Goal: Information Seeking & Learning: Learn about a topic

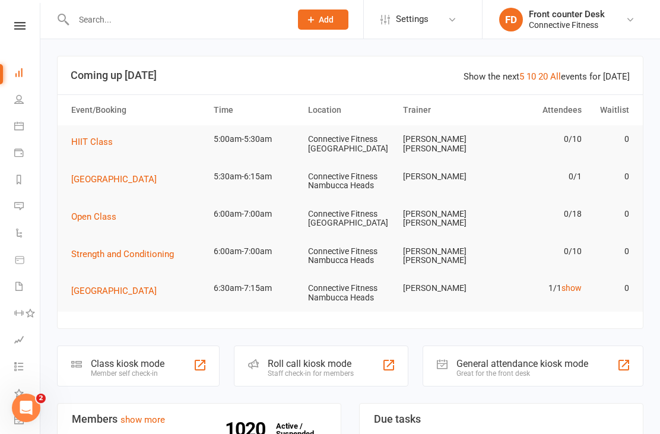
click at [570, 283] on link "show" at bounding box center [571, 287] width 20 height 9
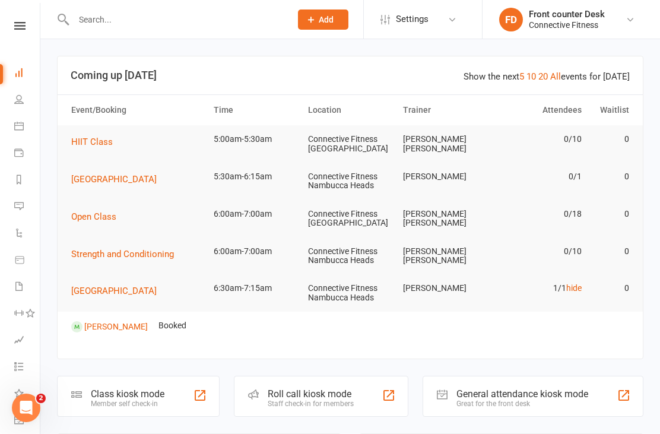
click at [574, 284] on link "hide" at bounding box center [573, 287] width 15 height 9
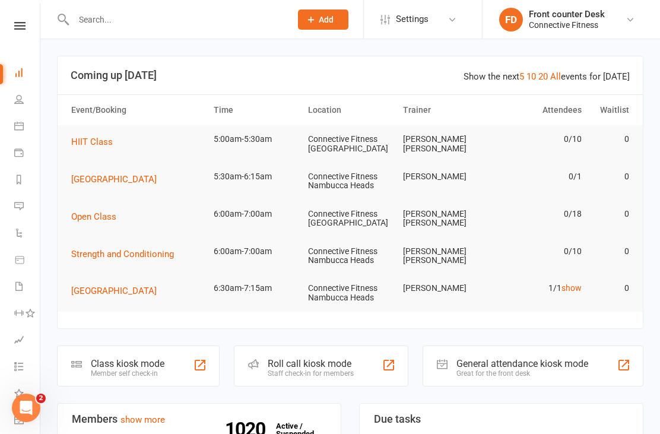
click at [523, 81] on link "5" at bounding box center [521, 76] width 5 height 11
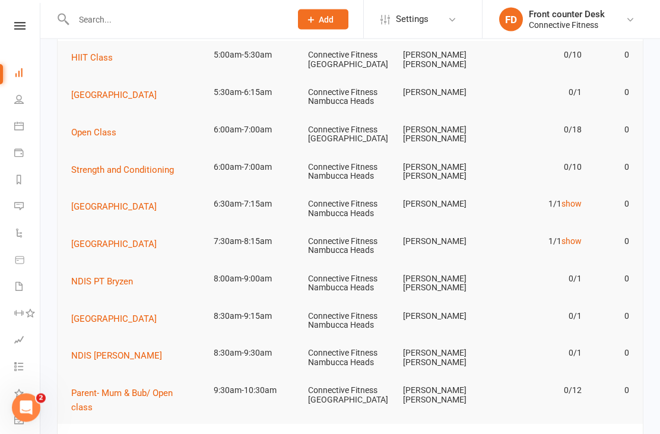
scroll to position [85, 0]
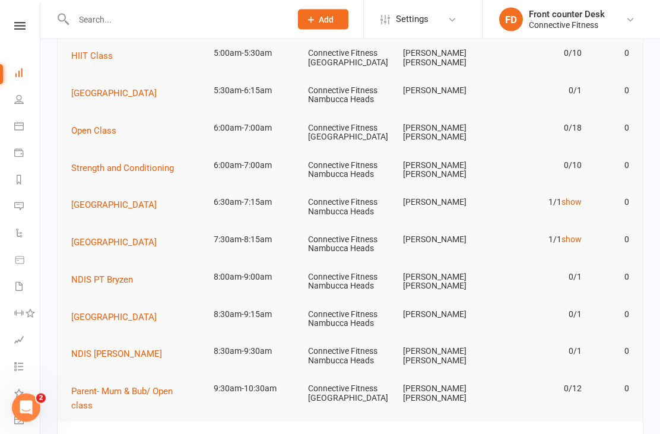
click at [570, 237] on link "show" at bounding box center [571, 239] width 20 height 9
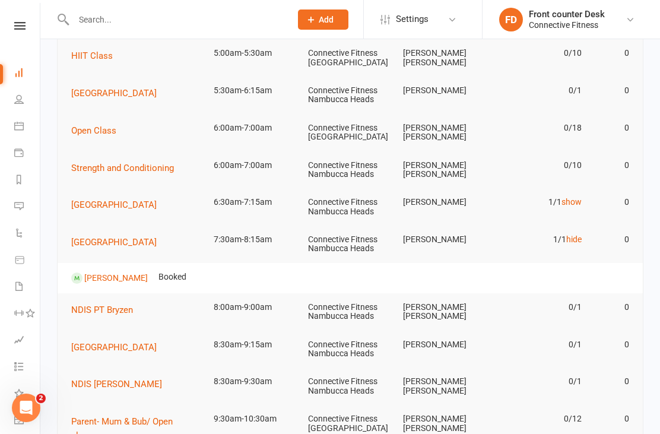
click at [570, 235] on link "hide" at bounding box center [573, 238] width 15 height 9
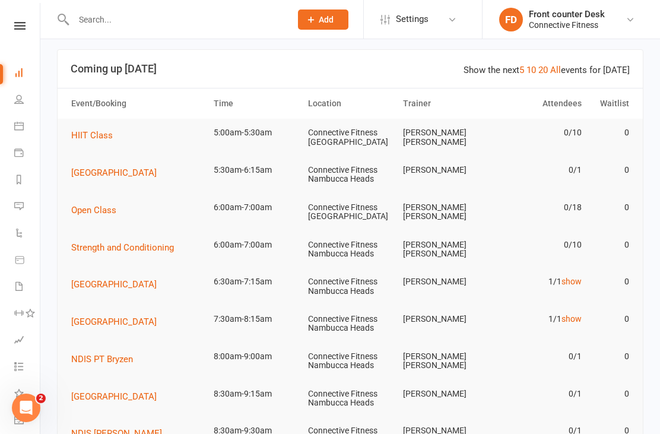
scroll to position [0, 0]
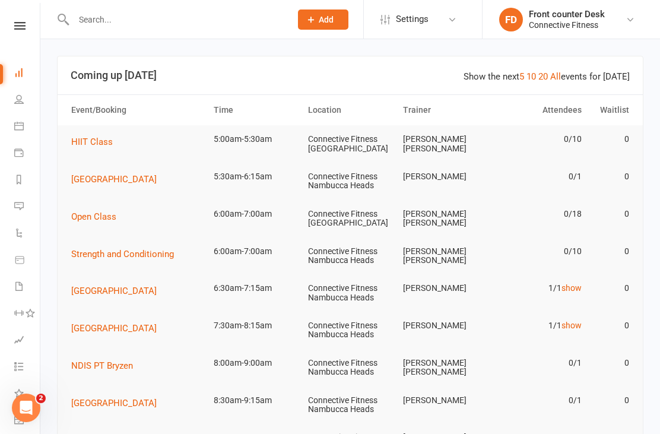
click at [536, 81] on link "10" at bounding box center [530, 76] width 9 height 11
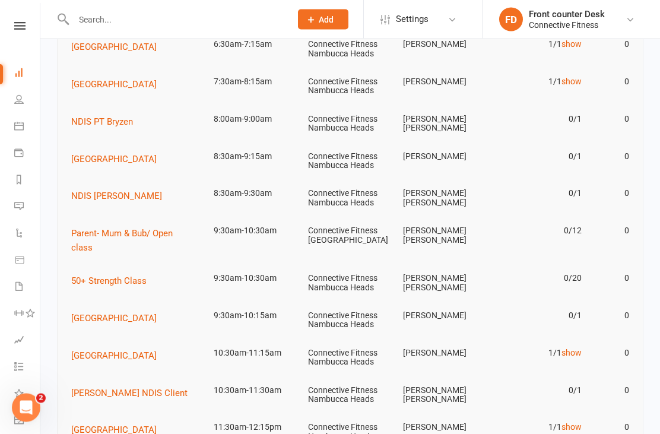
scroll to position [244, 0]
click at [574, 348] on link "show" at bounding box center [571, 352] width 20 height 9
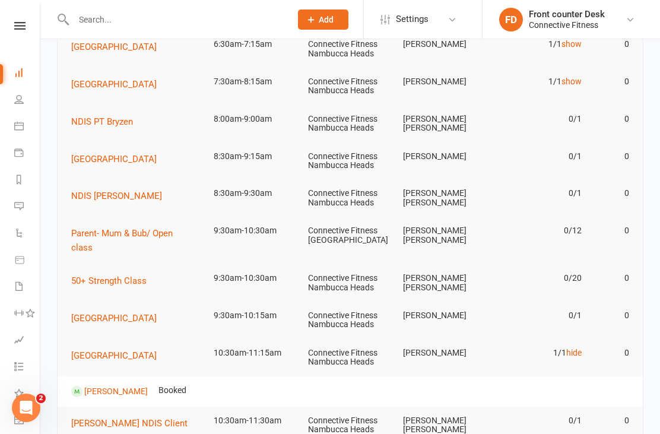
click at [567, 348] on link "hide" at bounding box center [573, 352] width 15 height 9
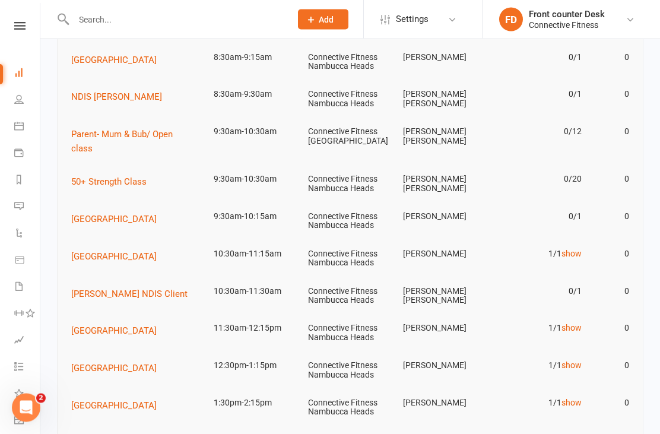
scroll to position [343, 0]
click at [571, 323] on link "show" at bounding box center [571, 327] width 20 height 9
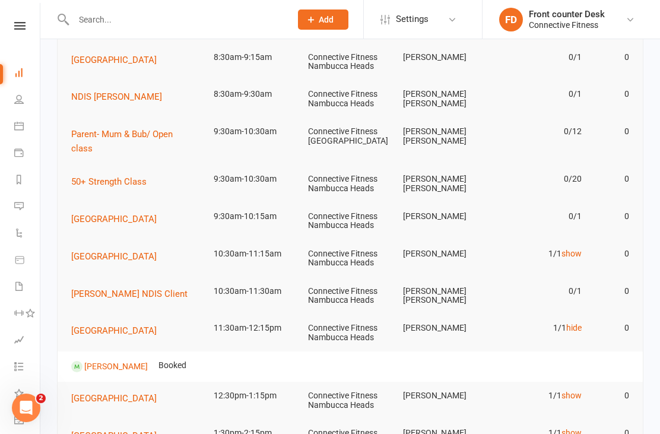
click at [568, 323] on link "hide" at bounding box center [573, 327] width 15 height 9
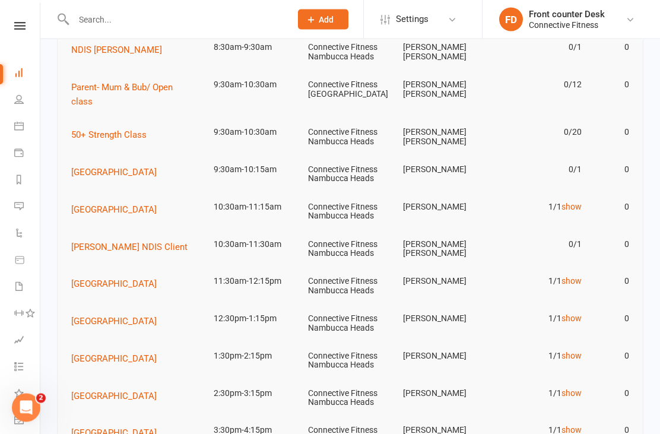
click at [575, 314] on link "show" at bounding box center [571, 318] width 20 height 9
click at [571, 313] on link "hide" at bounding box center [573, 317] width 15 height 9
click at [570, 313] on link "show" at bounding box center [571, 317] width 20 height 9
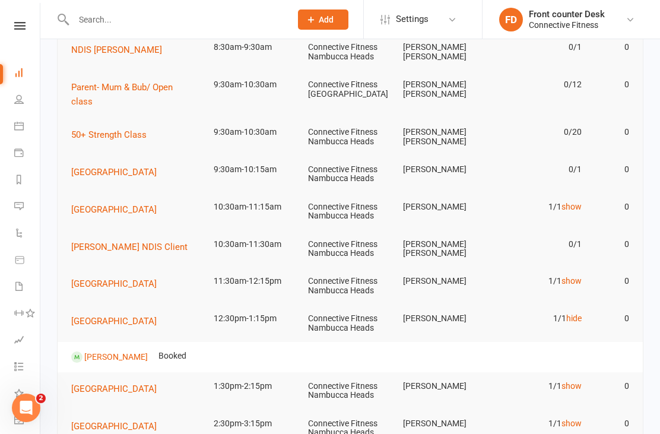
click at [568, 313] on link "hide" at bounding box center [573, 317] width 15 height 9
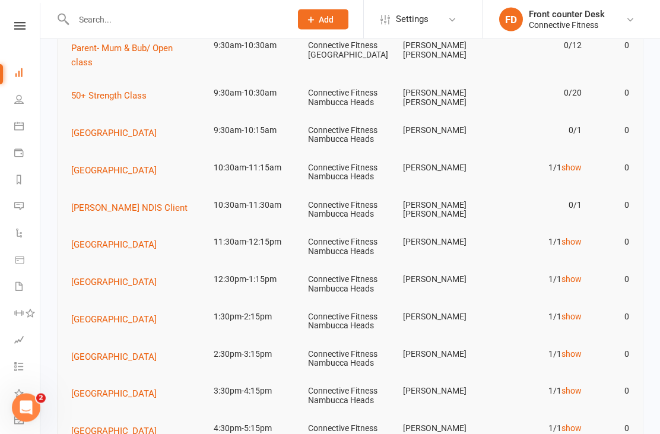
click at [573, 312] on link "show" at bounding box center [571, 316] width 20 height 9
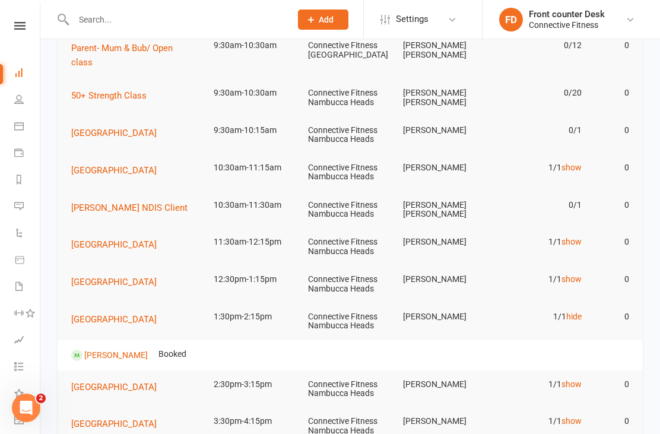
click at [573, 311] on link "hide" at bounding box center [573, 315] width 15 height 9
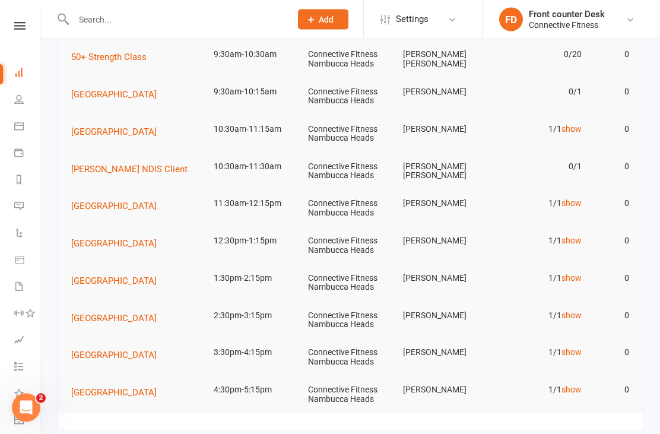
click at [573, 311] on link "show" at bounding box center [571, 315] width 20 height 9
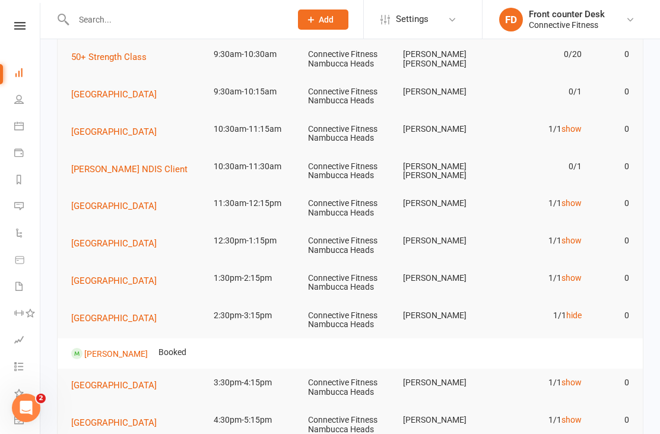
click at [571, 310] on link "hide" at bounding box center [573, 314] width 15 height 9
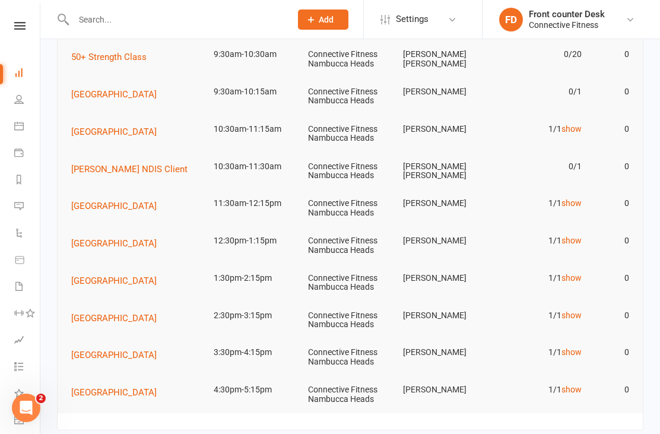
click at [573, 347] on link "show" at bounding box center [571, 351] width 20 height 9
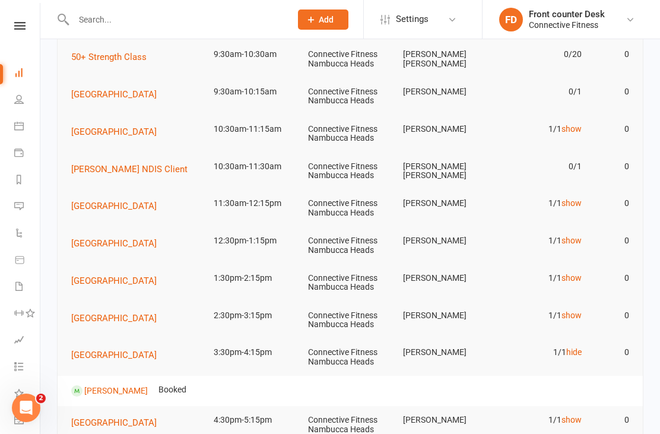
click at [571, 347] on link "hide" at bounding box center [573, 351] width 15 height 9
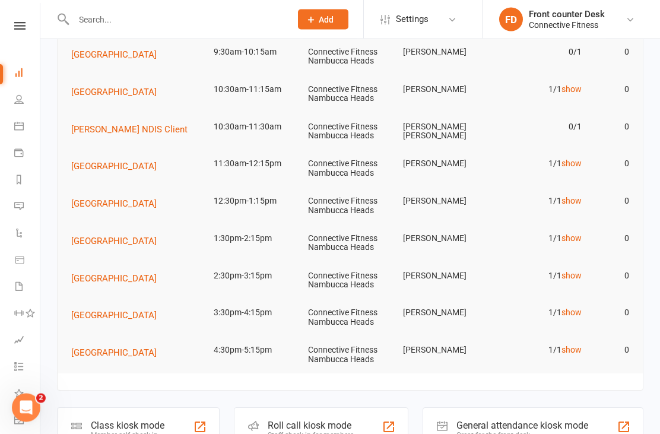
click at [571, 345] on link "show" at bounding box center [571, 349] width 20 height 9
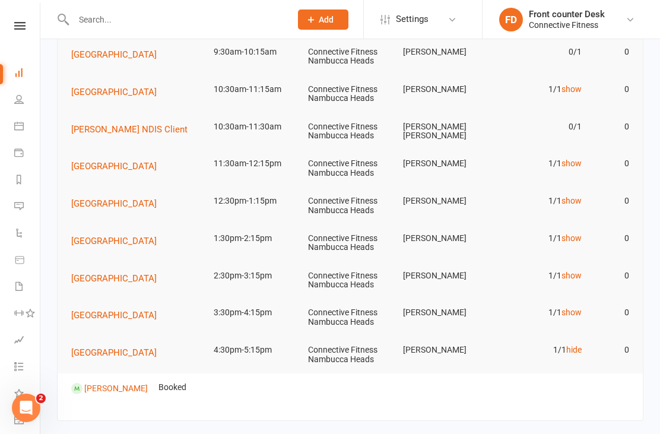
click at [571, 345] on link "hide" at bounding box center [573, 349] width 15 height 9
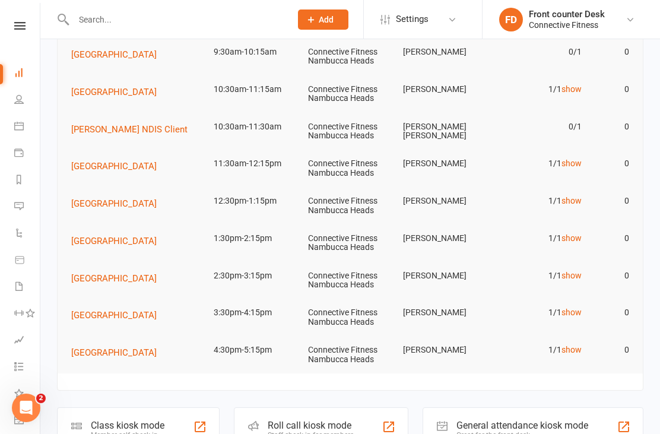
click at [577, 336] on td "1/1 show" at bounding box center [539, 350] width 95 height 28
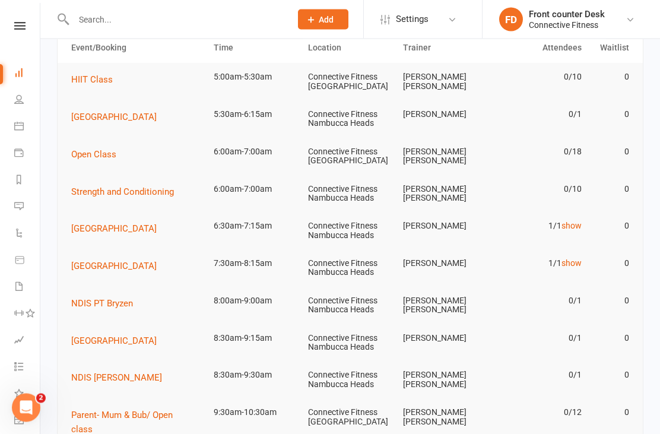
scroll to position [58, 0]
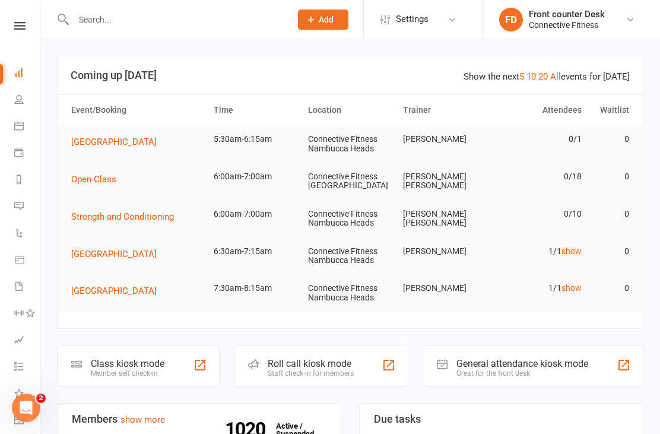
click at [534, 86] on header "Show the next 5 10 20 All events for [DATE] Coming up [DATE]" at bounding box center [350, 75] width 585 height 38
click at [536, 74] on link "10" at bounding box center [530, 76] width 9 height 11
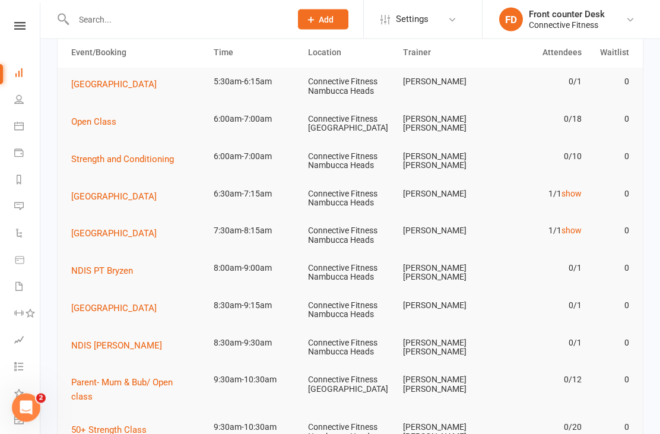
scroll to position [58, 0]
click at [569, 195] on link "show" at bounding box center [571, 193] width 20 height 9
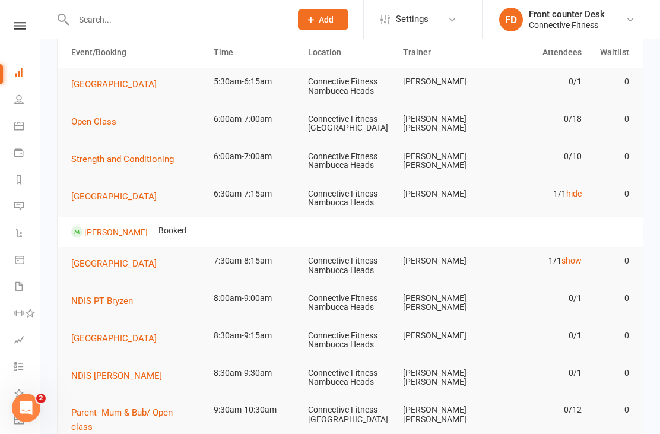
click at [571, 191] on link "hide" at bounding box center [573, 193] width 15 height 9
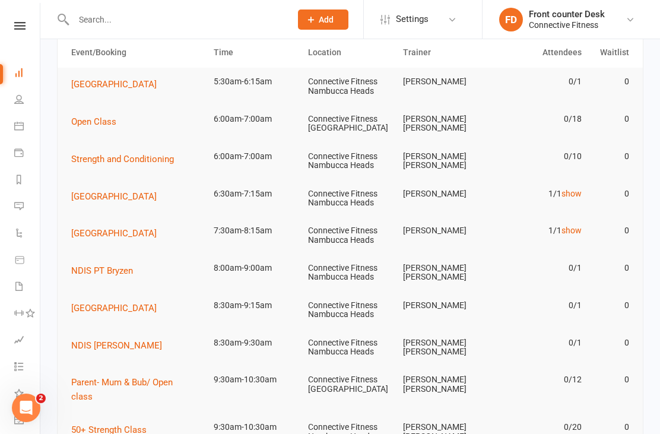
click at [574, 225] on link "show" at bounding box center [571, 229] width 20 height 9
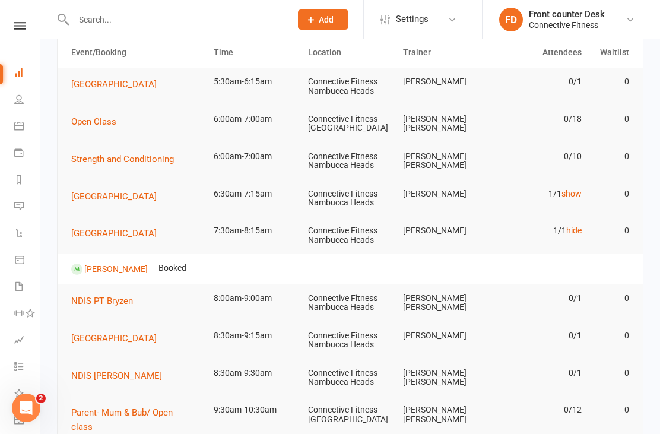
click at [570, 225] on link "hide" at bounding box center [573, 229] width 15 height 9
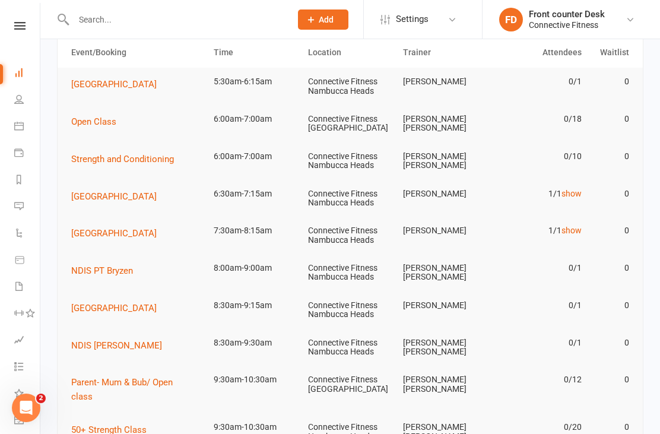
click at [572, 189] on link "show" at bounding box center [571, 193] width 20 height 9
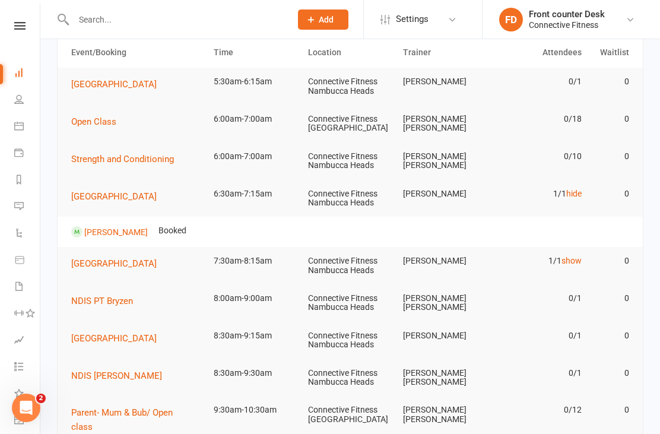
click at [575, 193] on link "hide" at bounding box center [573, 193] width 15 height 9
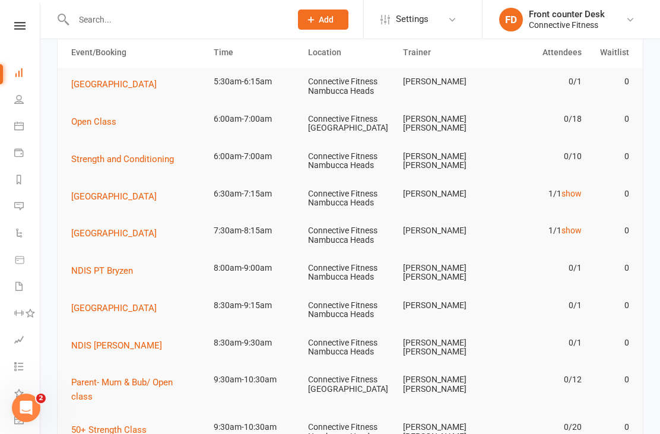
click at [576, 227] on link "show" at bounding box center [571, 229] width 20 height 9
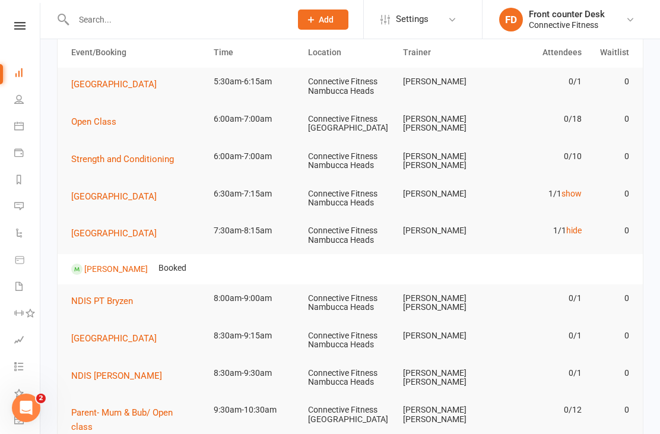
click at [570, 232] on link "hide" at bounding box center [573, 229] width 15 height 9
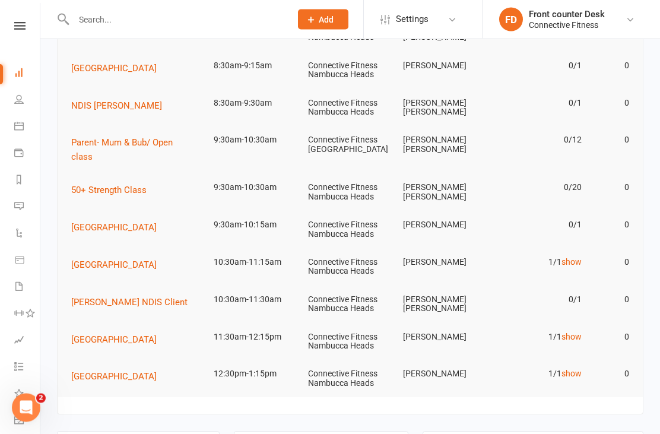
scroll to position [297, 0]
click at [573, 257] on link "show" at bounding box center [571, 261] width 20 height 9
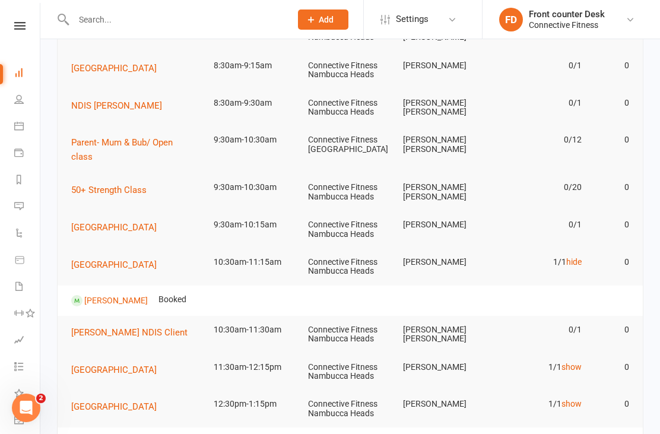
click at [571, 257] on link "hide" at bounding box center [573, 261] width 15 height 9
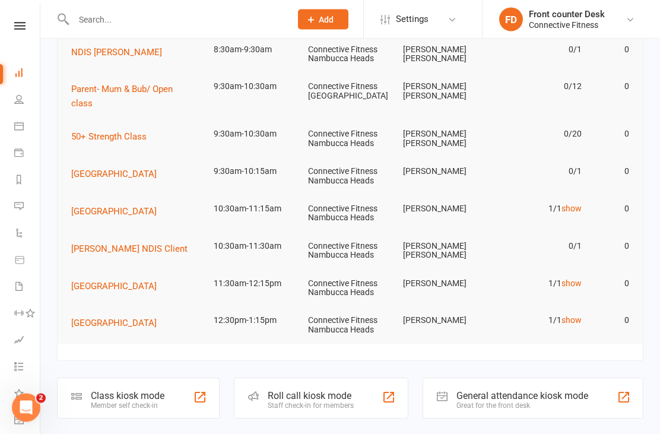
scroll to position [351, 0]
click at [573, 278] on link "show" at bounding box center [571, 282] width 20 height 9
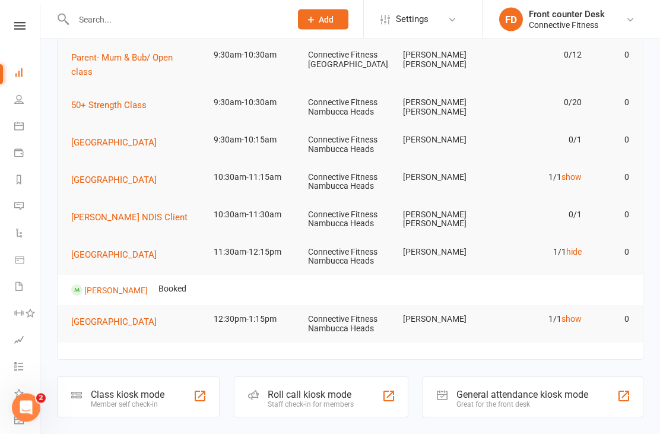
scroll to position [382, 0]
click at [568, 247] on link "hide" at bounding box center [573, 251] width 15 height 9
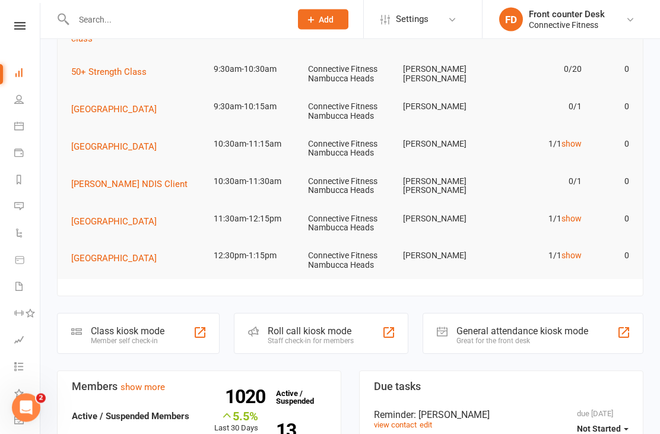
scroll to position [415, 0]
click at [572, 250] on link "show" at bounding box center [571, 254] width 20 height 9
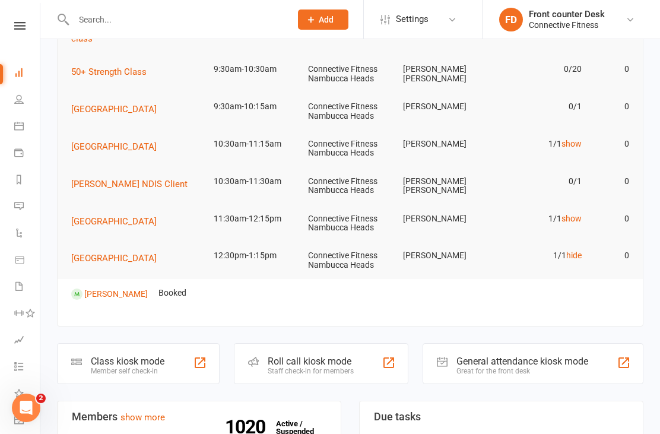
click at [571, 250] on link "hide" at bounding box center [573, 254] width 15 height 9
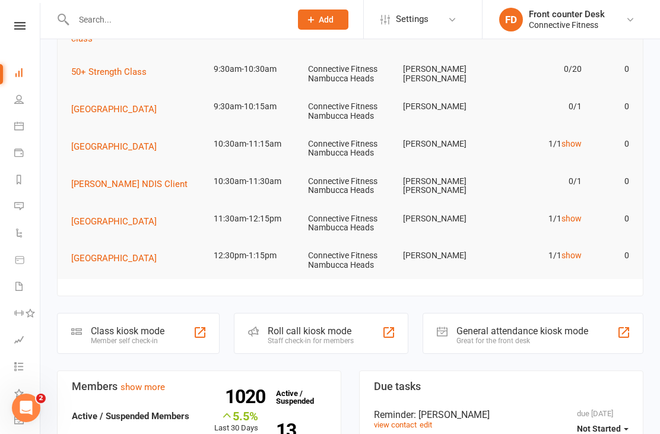
click at [571, 250] on link "show" at bounding box center [571, 254] width 20 height 9
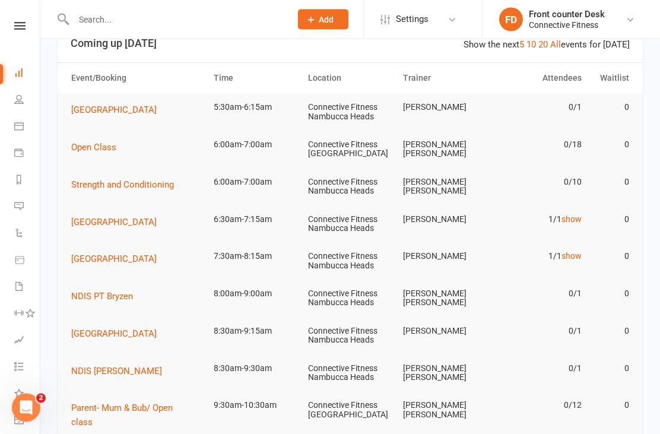
scroll to position [0, 0]
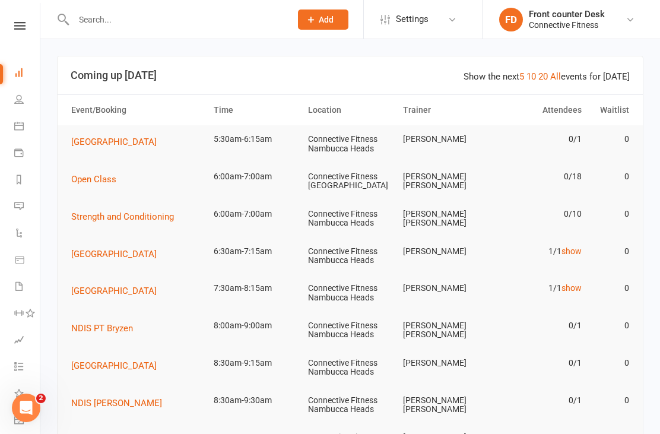
click at [536, 77] on link "10" at bounding box center [530, 76] width 9 height 11
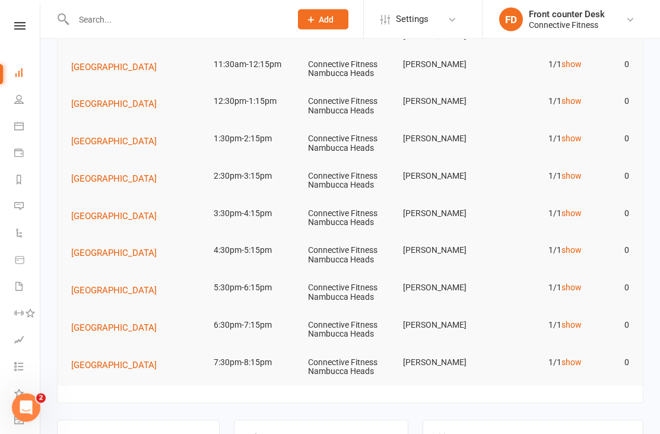
scroll to position [570, 0]
click at [574, 357] on link "show" at bounding box center [571, 361] width 20 height 9
click at [570, 348] on td "1/1 hide" at bounding box center [539, 362] width 95 height 28
click at [573, 320] on link "show" at bounding box center [571, 324] width 20 height 9
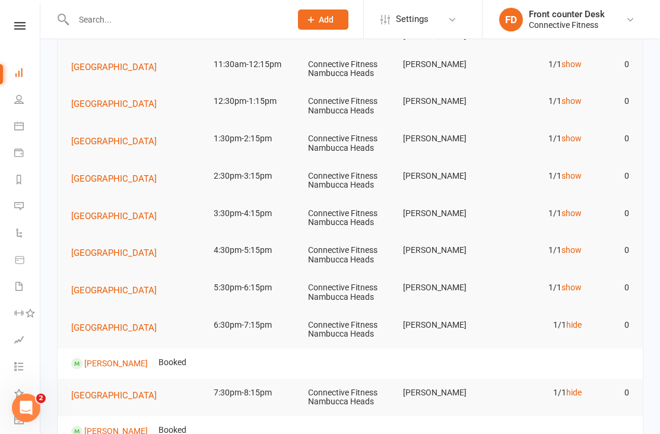
click at [572, 282] on link "show" at bounding box center [571, 286] width 20 height 9
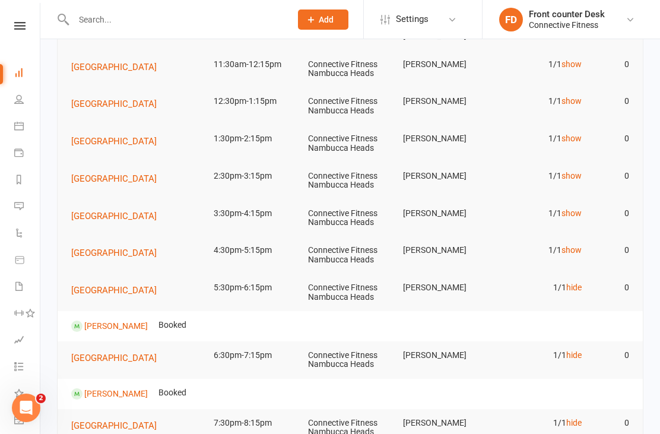
click at [577, 245] on link "show" at bounding box center [571, 249] width 20 height 9
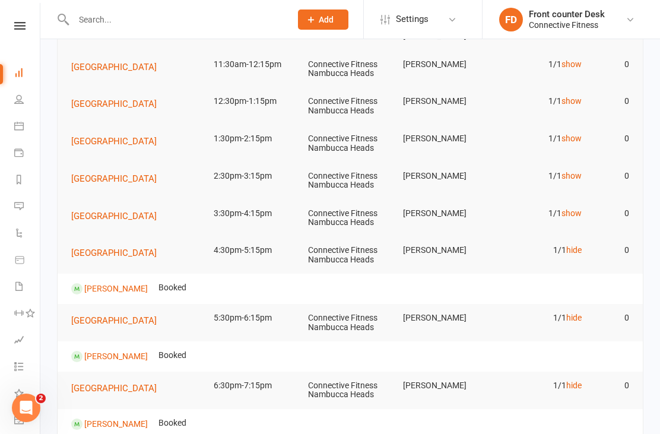
click at [571, 208] on link "show" at bounding box center [571, 212] width 20 height 9
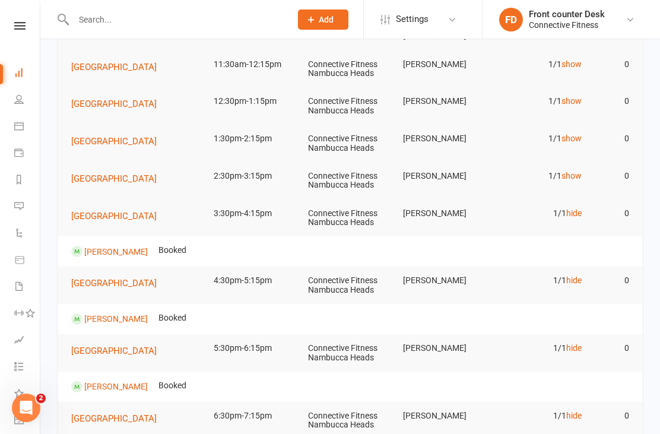
click at [574, 171] on link "show" at bounding box center [571, 175] width 20 height 9
click at [575, 171] on link "show" at bounding box center [571, 175] width 20 height 9
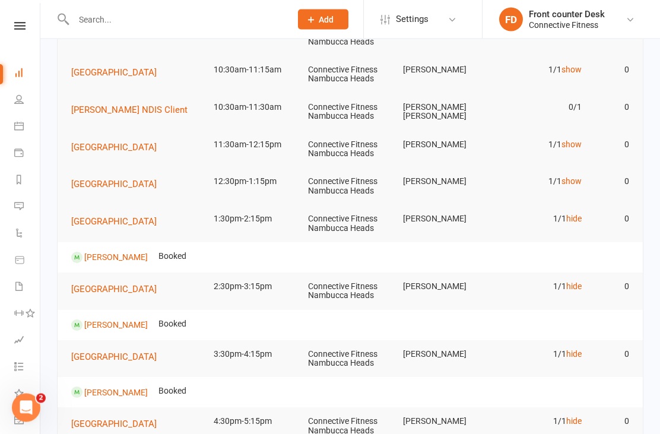
click at [574, 177] on link "show" at bounding box center [571, 181] width 20 height 9
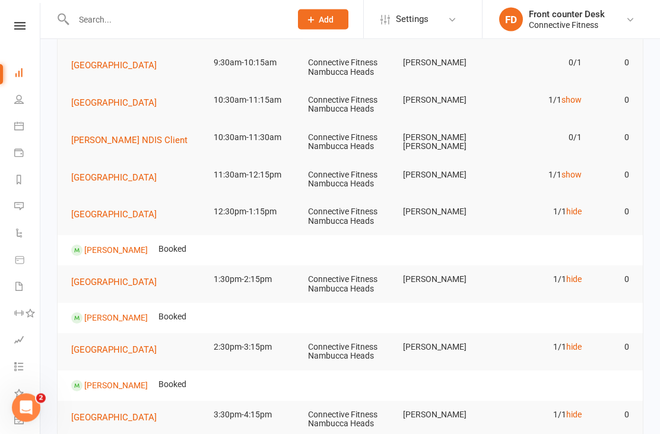
click at [574, 170] on link "show" at bounding box center [571, 174] width 20 height 9
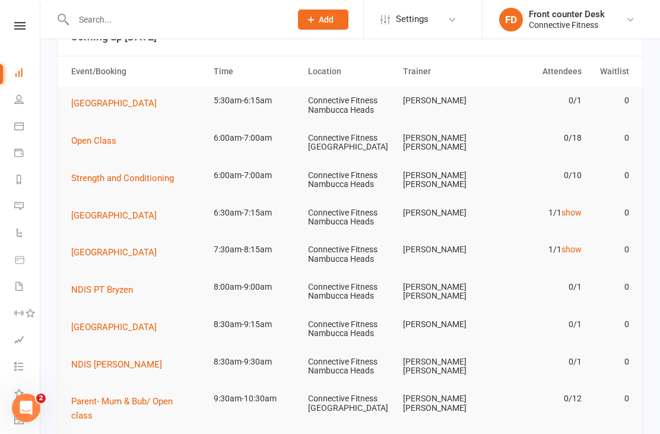
scroll to position [0, 0]
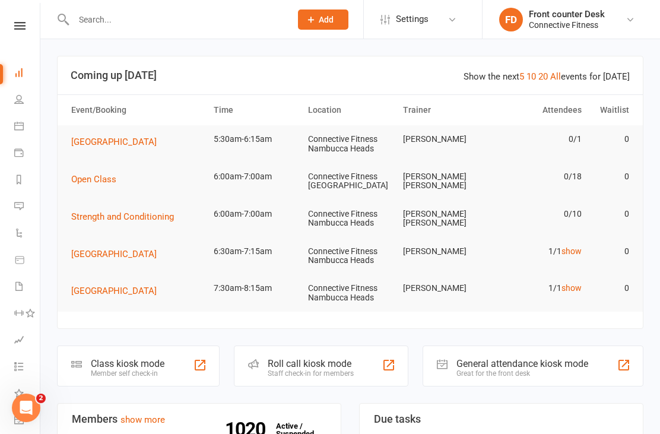
click at [536, 77] on link "10" at bounding box center [530, 76] width 9 height 11
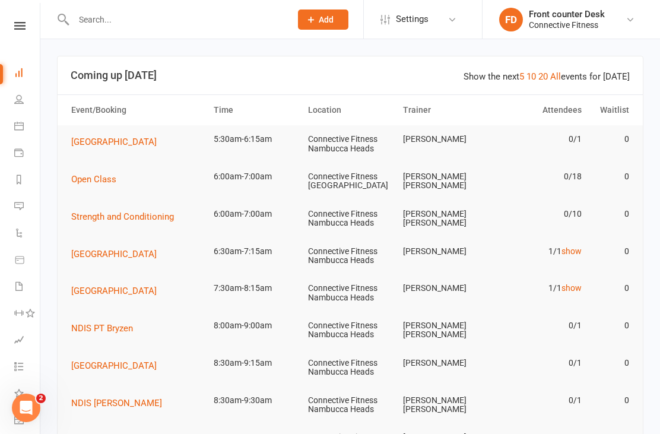
click at [546, 81] on link "20" at bounding box center [542, 76] width 9 height 11
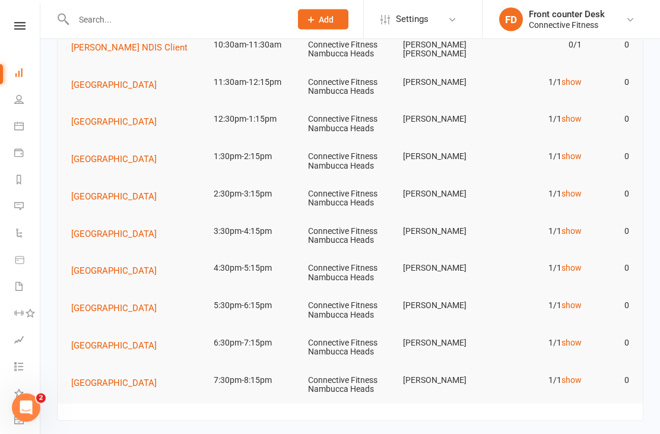
scroll to position [552, 0]
